Goal: Transaction & Acquisition: Book appointment/travel/reservation

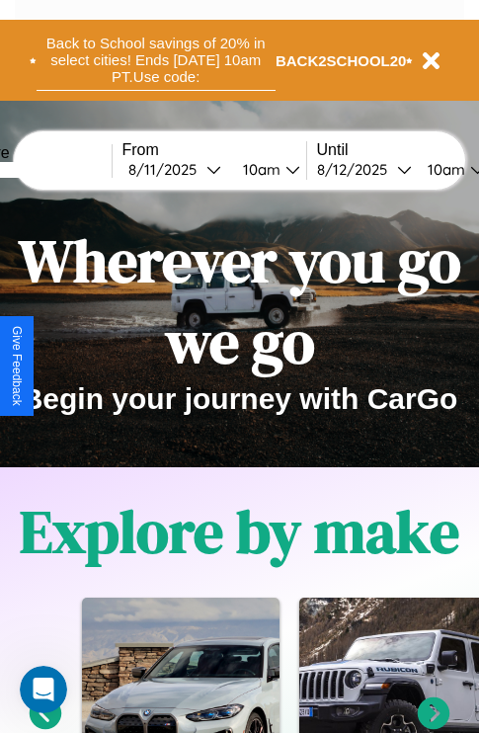
click at [155, 60] on button "Back to School savings of 20% in select cities! Ends [DATE] 10am PT. Use code:" at bounding box center [156, 60] width 239 height 61
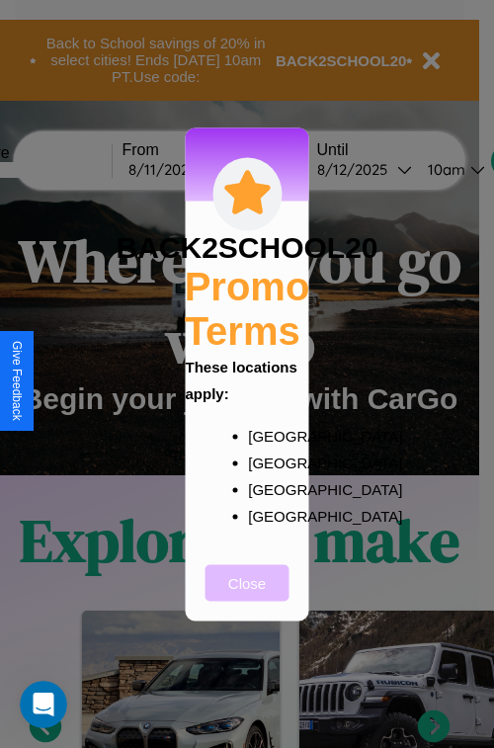
click at [247, 596] on button "Close" at bounding box center [248, 582] width 84 height 37
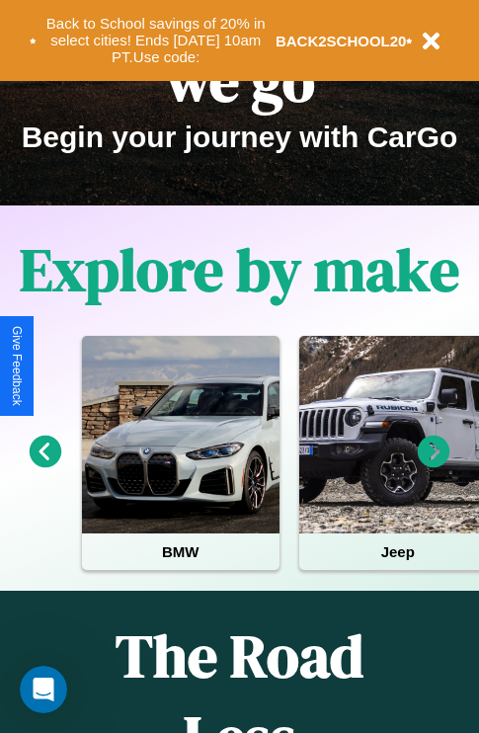
scroll to position [304, 0]
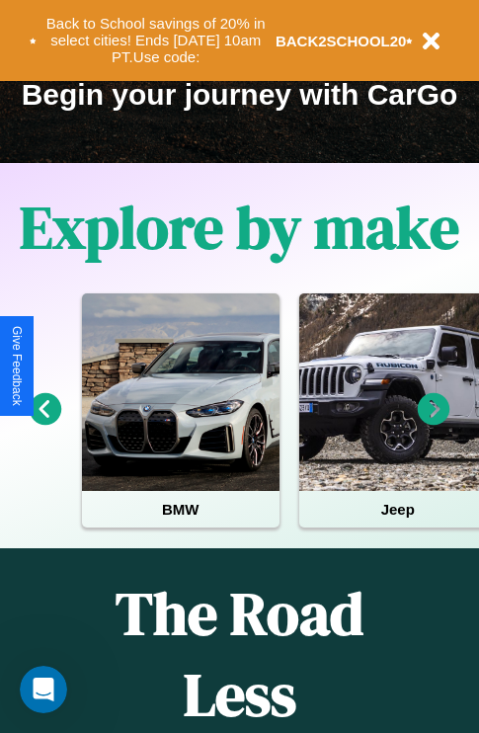
click at [434, 423] on icon at bounding box center [434, 409] width 33 height 33
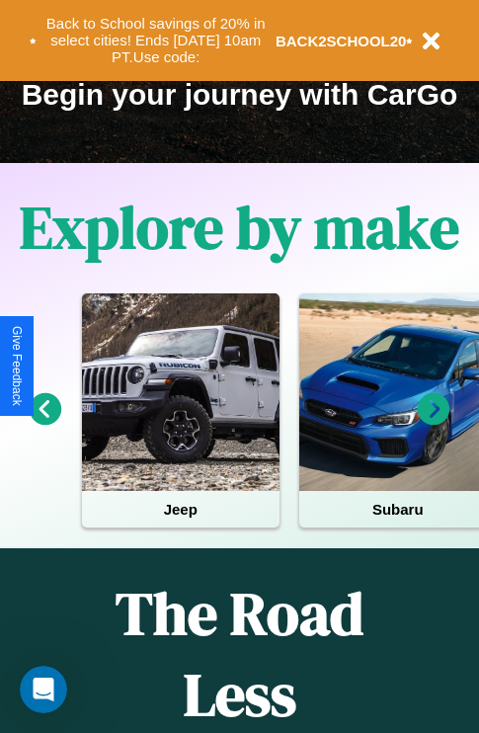
click at [434, 423] on icon at bounding box center [434, 409] width 33 height 33
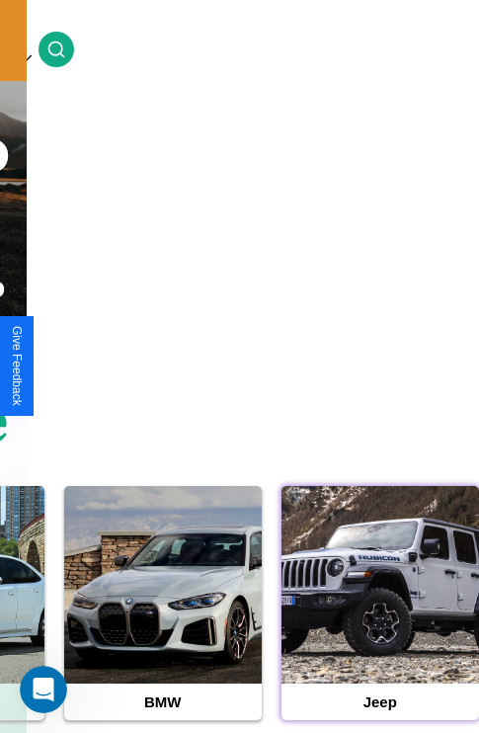
click at [379, 616] on div at bounding box center [381, 585] width 198 height 198
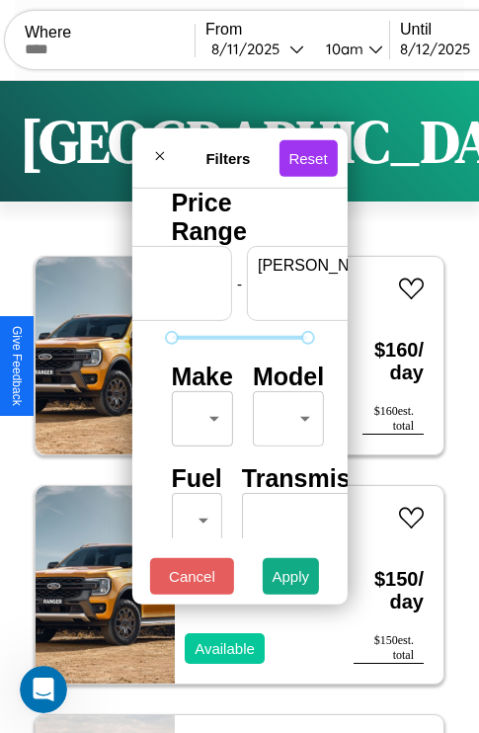
scroll to position [0, 123]
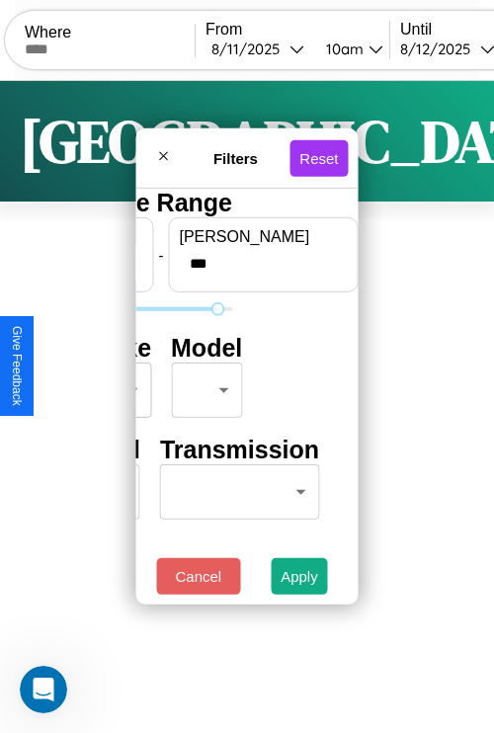
type input "***"
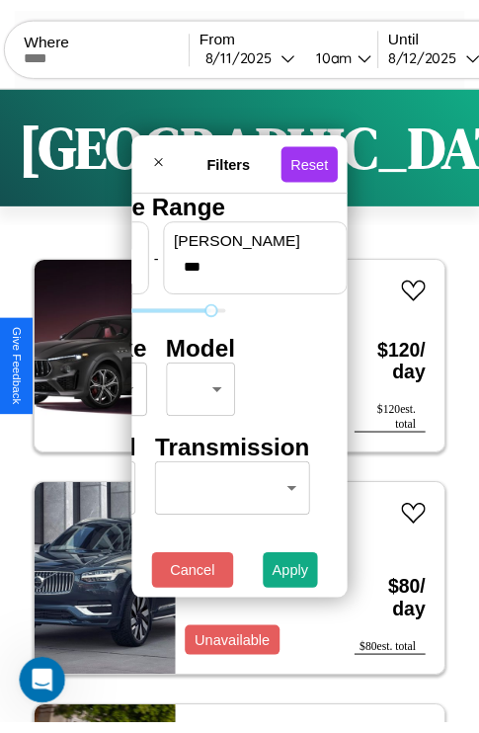
scroll to position [0, 0]
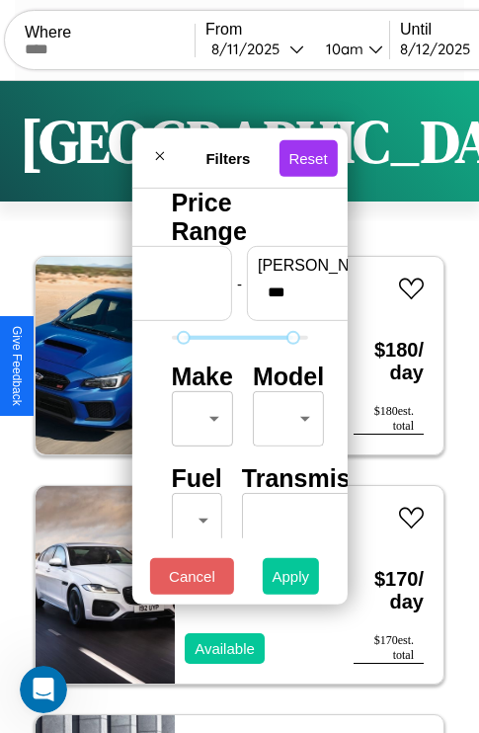
type input "**"
click at [291, 581] on button "Apply" at bounding box center [291, 576] width 57 height 37
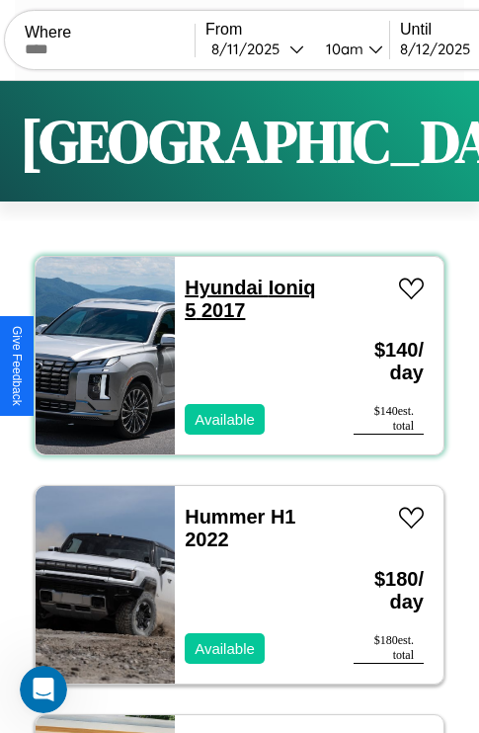
click at [217, 288] on link "Hyundai Ioniq 5 2017" at bounding box center [250, 299] width 130 height 44
